Goal: Information Seeking & Learning: Find specific fact

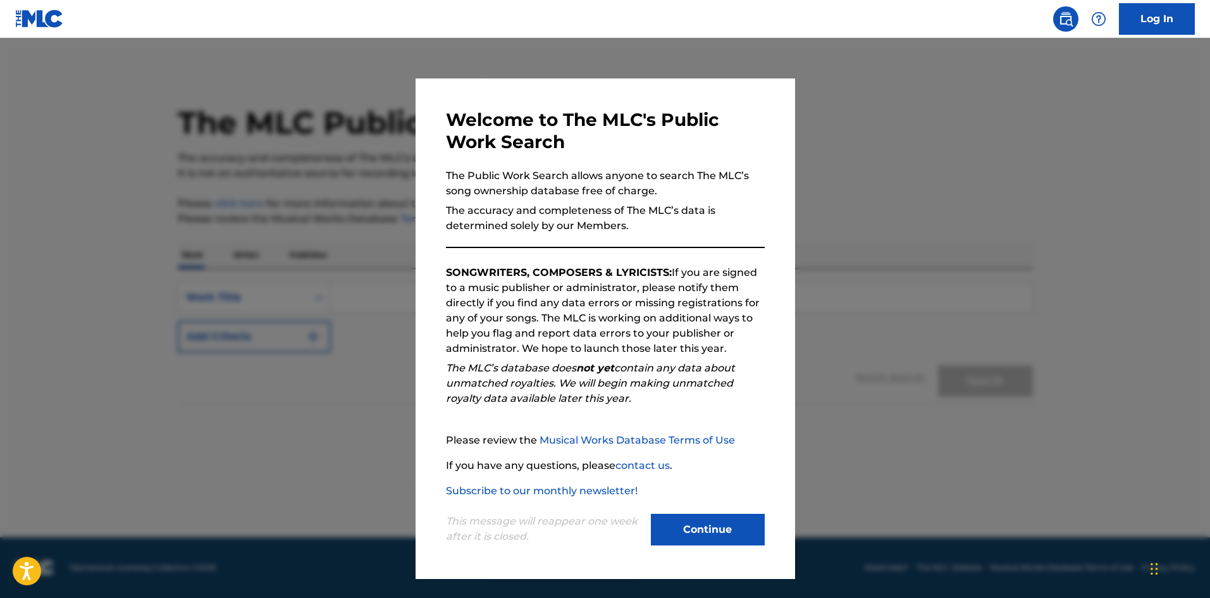
click at [706, 533] on button "Continue" at bounding box center [708, 530] width 114 height 32
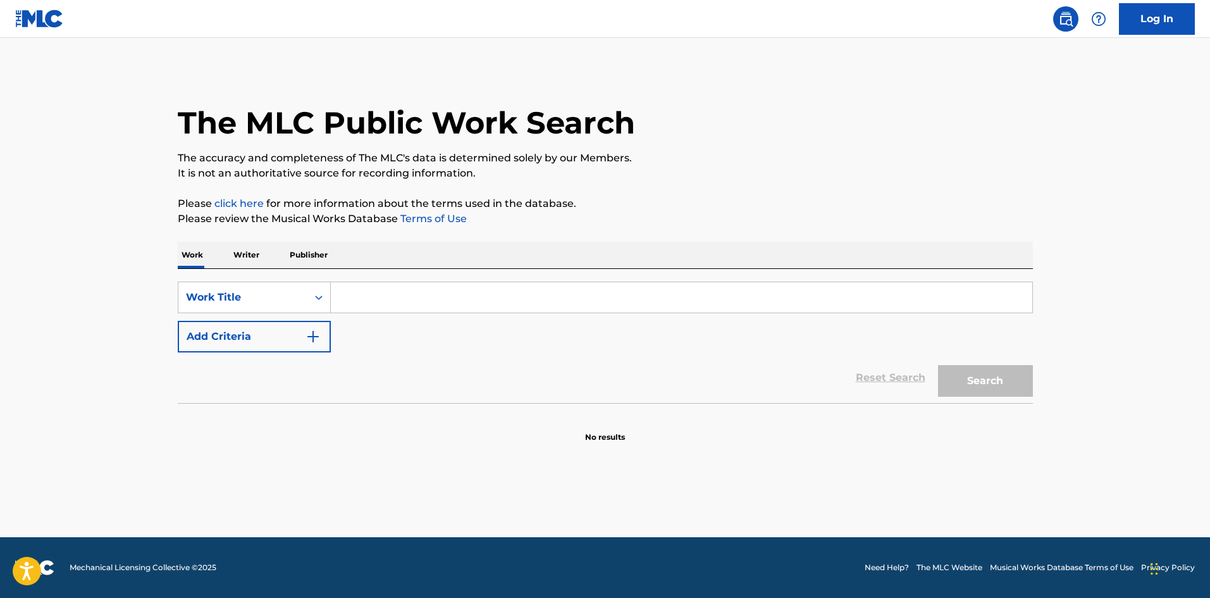
drag, startPoint x: 426, startPoint y: 271, endPoint x: 419, endPoint y: 286, distance: 16.7
click at [426, 274] on div "SearchWithCriteria37791400-c973-4d3b-ac35-e778c0df166c Work Title Add Criteria …" at bounding box center [605, 336] width 855 height 134
click at [416, 293] on input "Search Form" at bounding box center [681, 297] width 701 height 30
type input "single again"
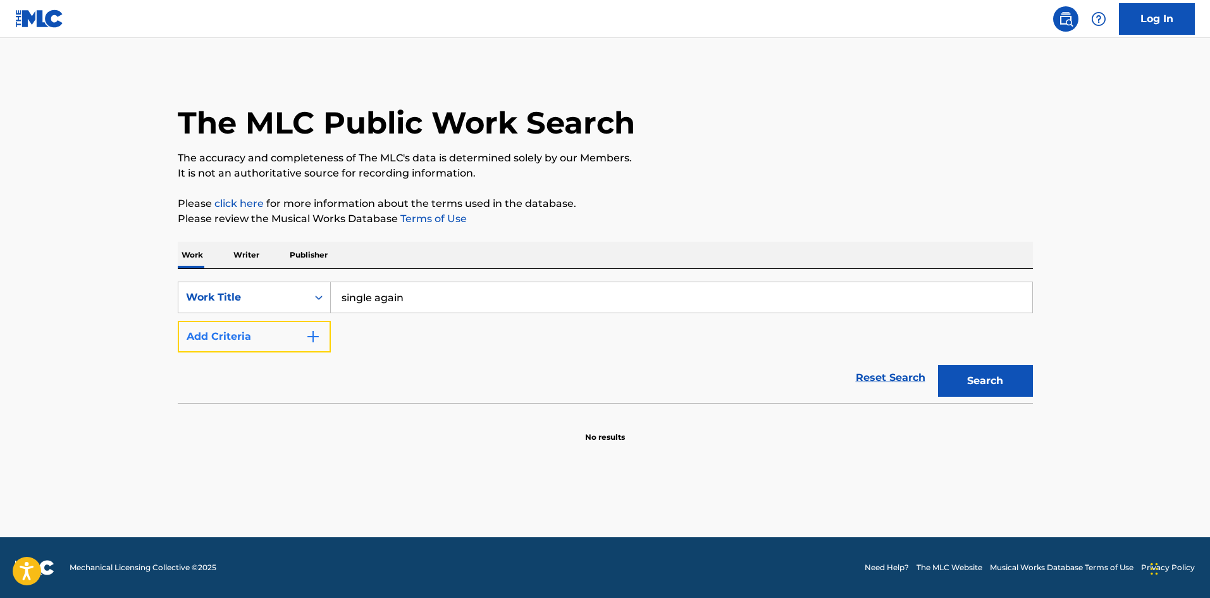
click at [272, 334] on button "Add Criteria" at bounding box center [254, 337] width 153 height 32
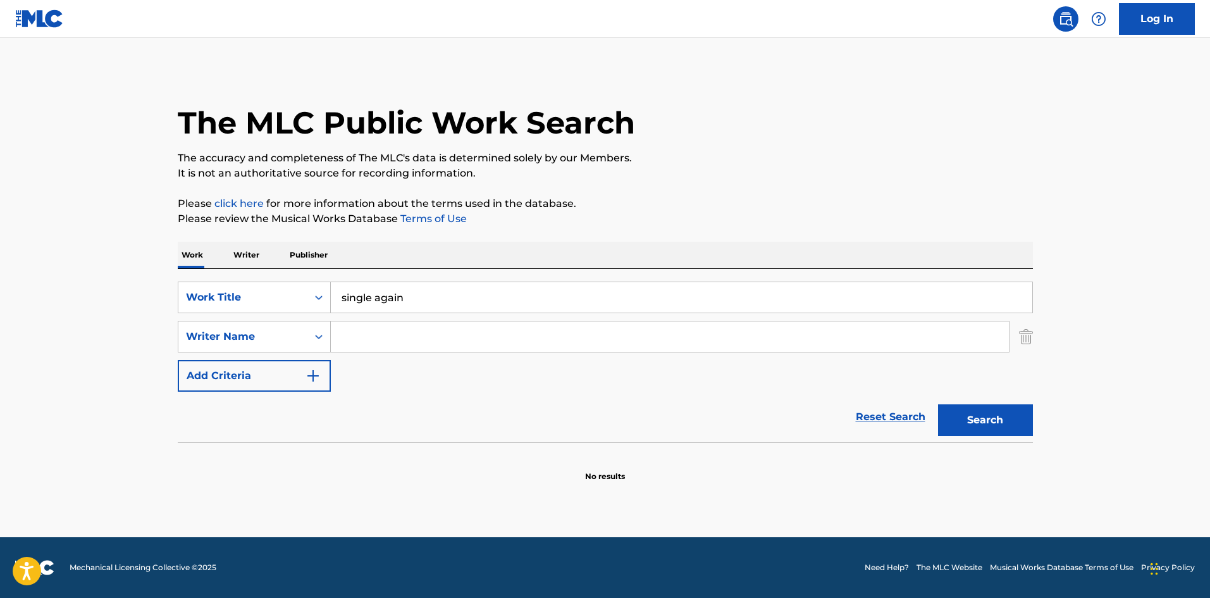
click at [414, 340] on input "Search Form" at bounding box center [670, 336] width 678 height 30
type input "fox"
click at [938, 404] on button "Search" at bounding box center [985, 420] width 95 height 32
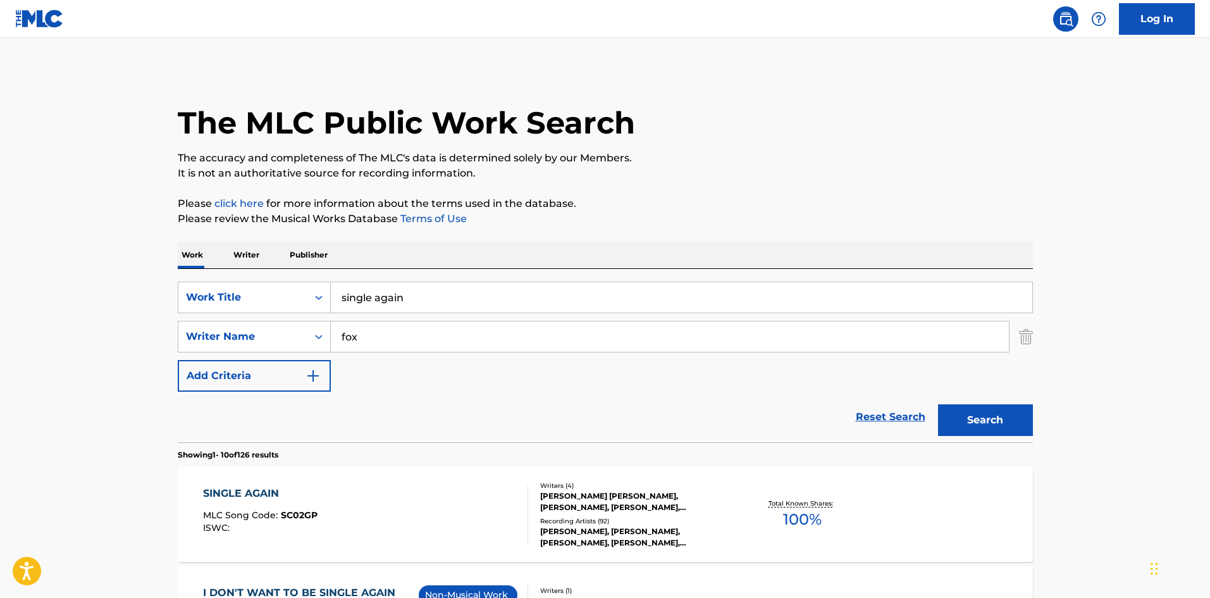
click at [360, 498] on div "SINGLE AGAIN MLC Song Code : SC02GP ISWC :" at bounding box center [365, 514] width 325 height 57
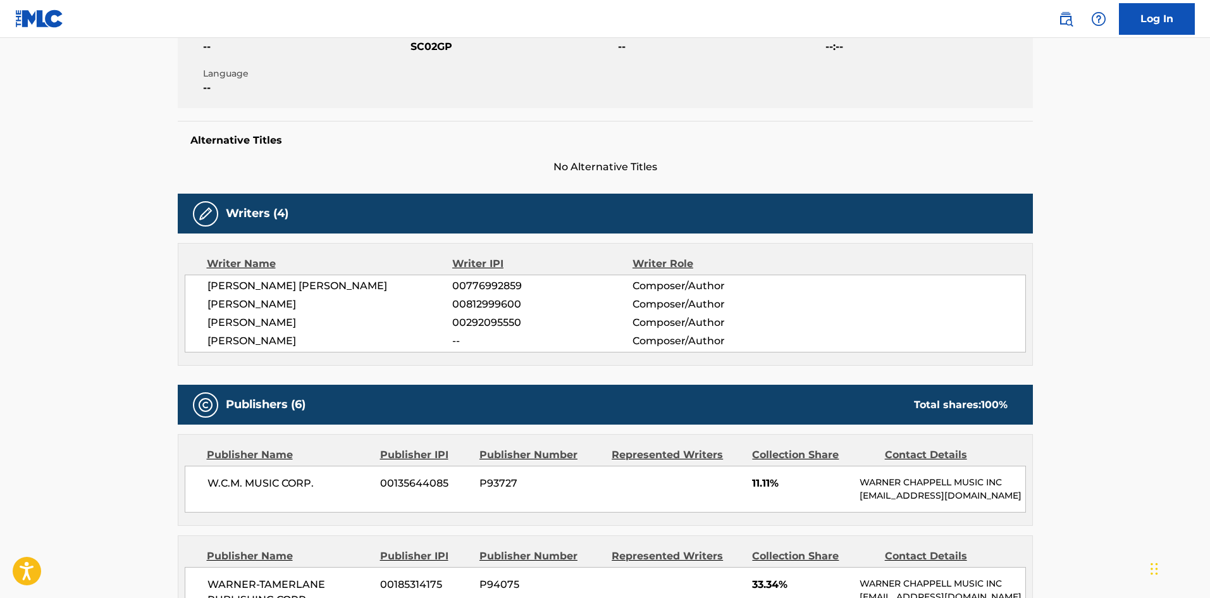
scroll to position [253, 0]
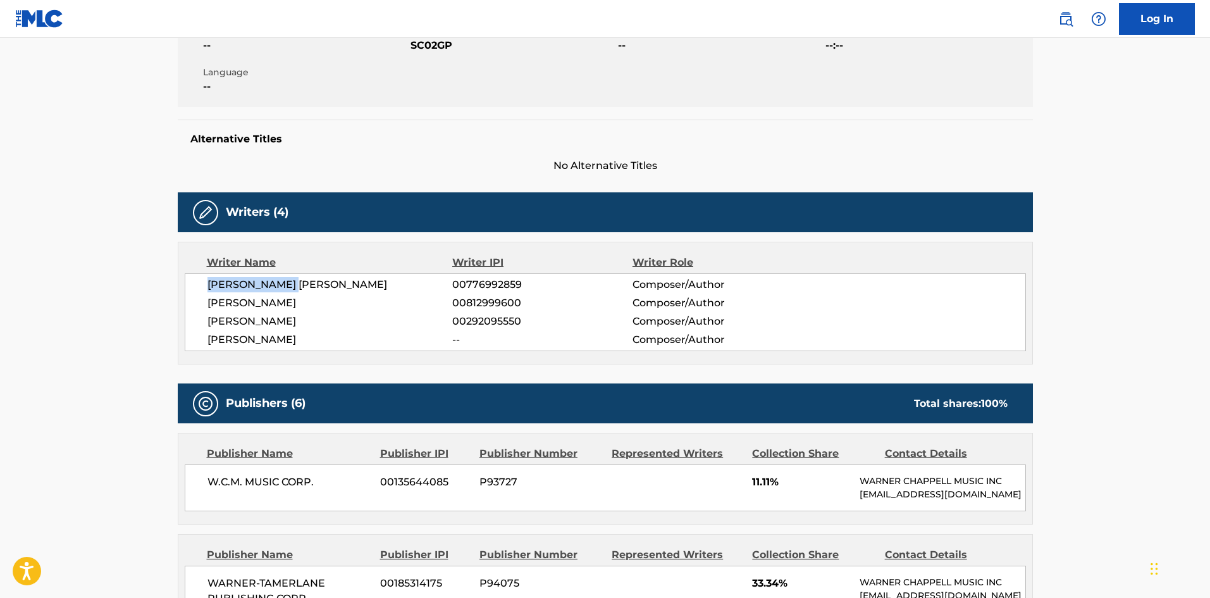
drag, startPoint x: 218, startPoint y: 284, endPoint x: 302, endPoint y: 284, distance: 83.5
click at [302, 284] on span "[PERSON_NAME] [PERSON_NAME]" at bounding box center [329, 284] width 245 height 15
drag, startPoint x: 212, startPoint y: 301, endPoint x: 263, endPoint y: 301, distance: 51.2
click at [263, 301] on span "[PERSON_NAME]" at bounding box center [329, 302] width 245 height 15
drag, startPoint x: 283, startPoint y: 321, endPoint x: 346, endPoint y: 321, distance: 63.3
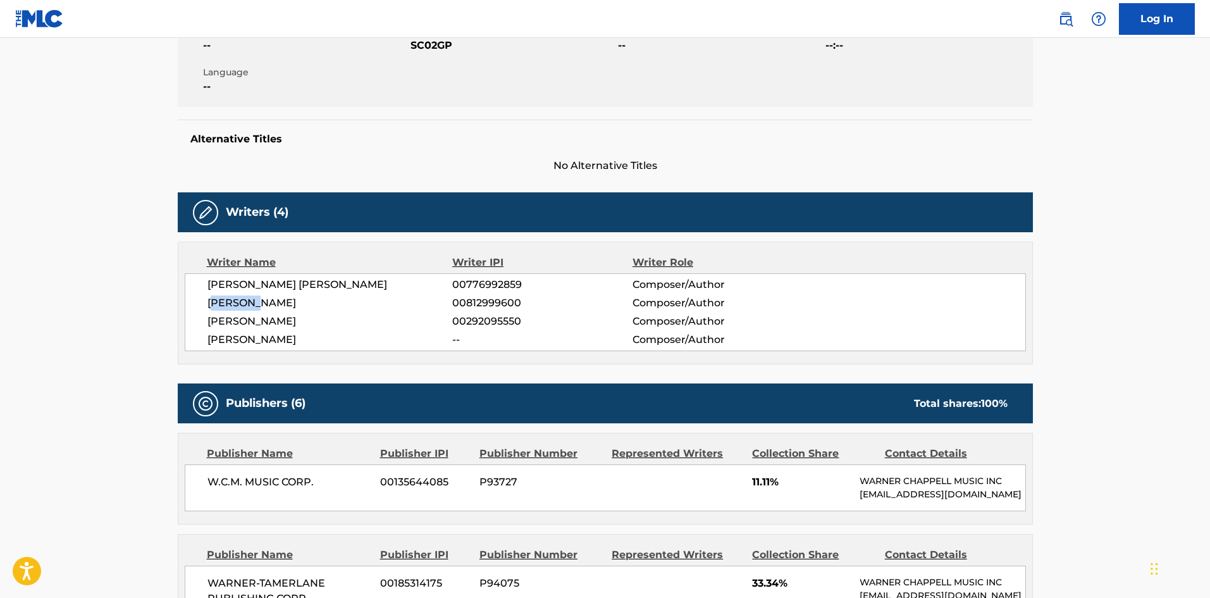
click at [346, 321] on span "[PERSON_NAME]" at bounding box center [329, 321] width 245 height 15
drag, startPoint x: 206, startPoint y: 338, endPoint x: 245, endPoint y: 333, distance: 40.2
click at [245, 333] on div "[PERSON_NAME] [PERSON_NAME] 00776992859 Composer/Author [PERSON_NAME] 008129996…" at bounding box center [605, 312] width 841 height 78
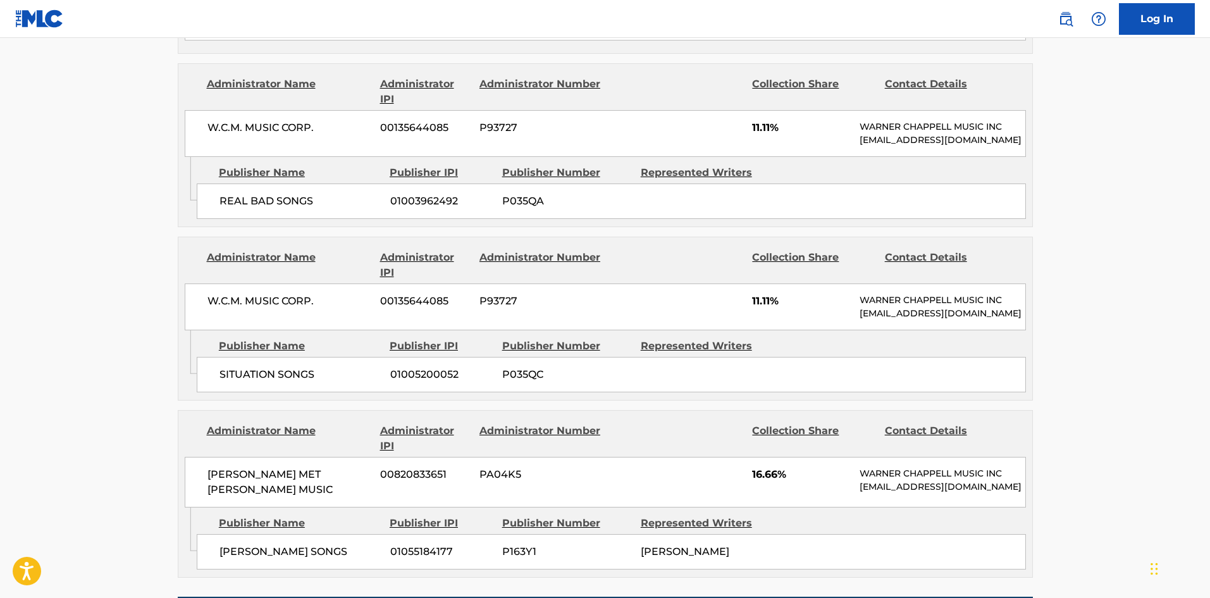
scroll to position [759, 0]
